Goal: Transaction & Acquisition: Download file/media

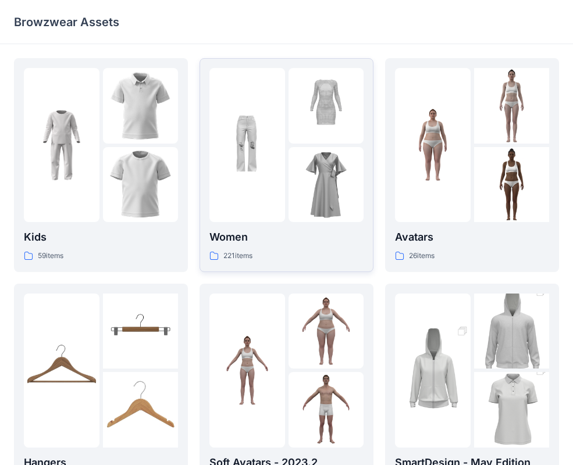
click at [262, 143] on img at bounding box center [247, 146] width 76 height 76
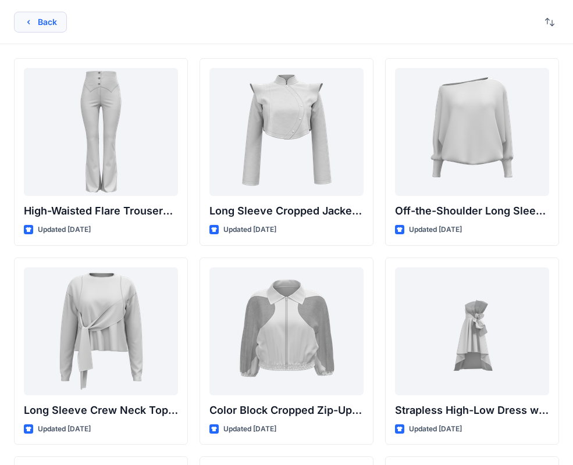
click at [60, 27] on button "Back" at bounding box center [40, 22] width 53 height 21
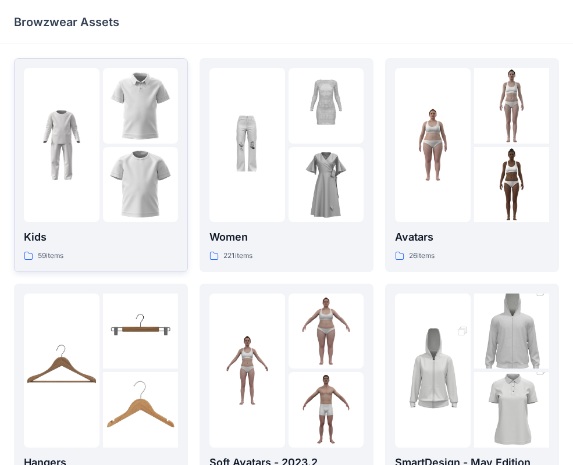
click at [85, 101] on div at bounding box center [62, 145] width 76 height 154
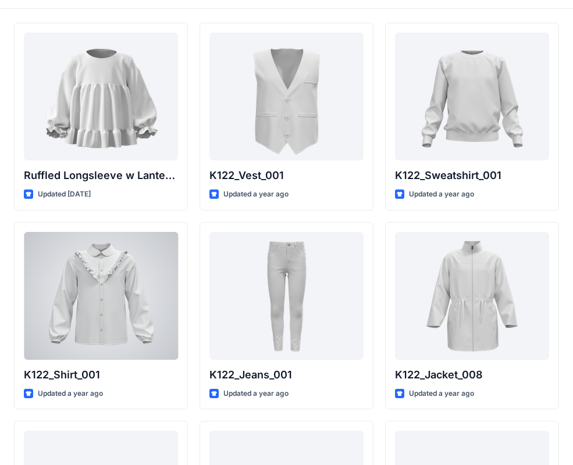
scroll to position [83, 0]
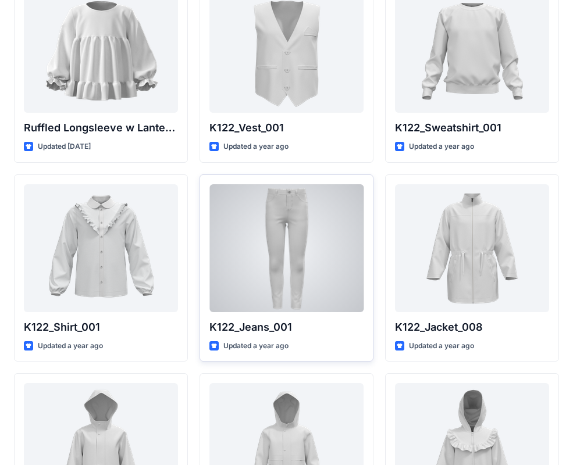
click at [251, 247] on div at bounding box center [286, 248] width 154 height 128
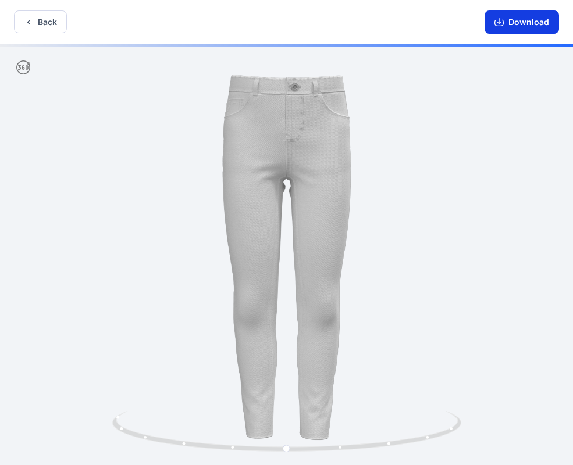
click at [508, 29] on button "Download" at bounding box center [522, 21] width 74 height 23
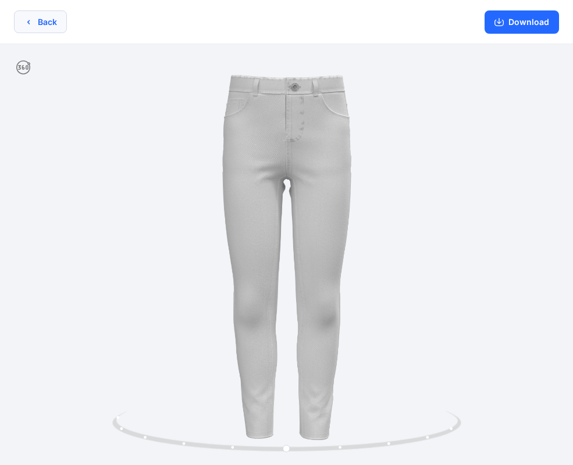
click at [51, 31] on button "Back" at bounding box center [40, 21] width 53 height 23
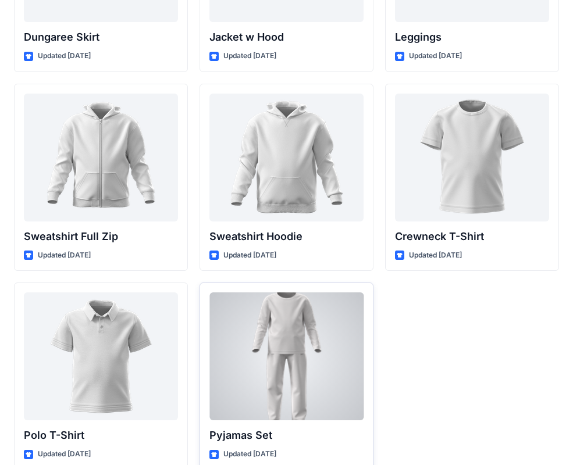
scroll to position [3554, 0]
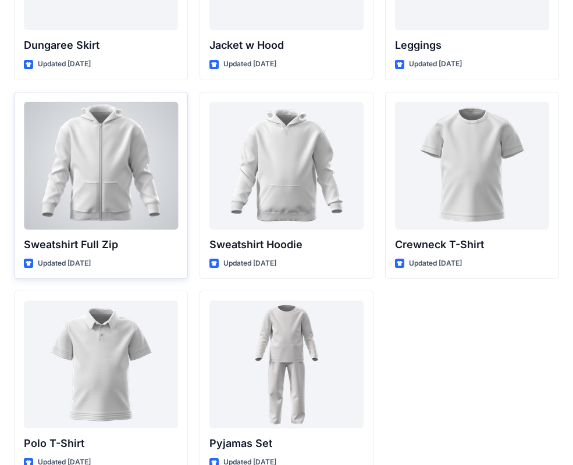
click at [148, 219] on div at bounding box center [101, 166] width 154 height 128
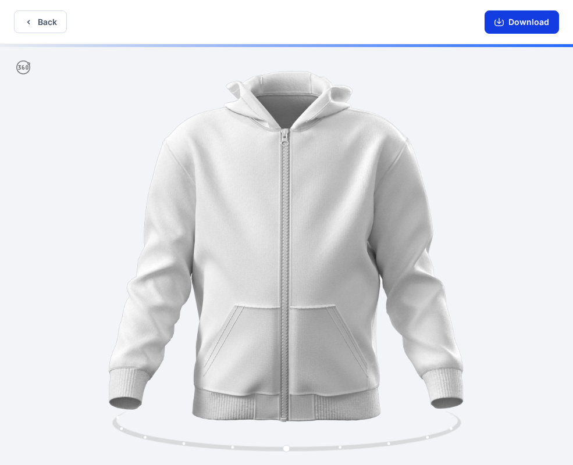
click at [521, 28] on button "Download" at bounding box center [522, 21] width 74 height 23
